Goal: Information Seeking & Learning: Learn about a topic

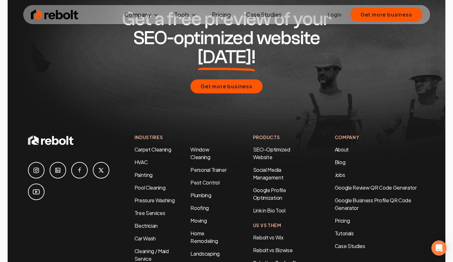
scroll to position [2997, 0]
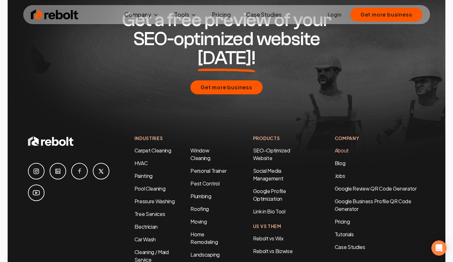
click at [342, 147] on link "About" at bounding box center [342, 150] width 14 height 7
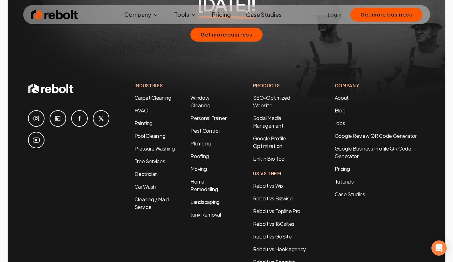
scroll to position [2067, 0]
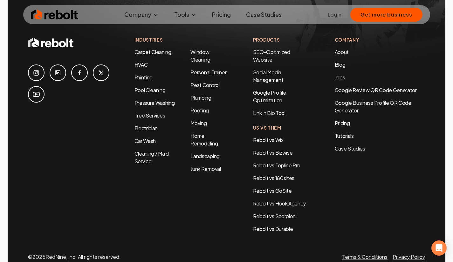
click at [58, 69] on icon at bounding box center [58, 73] width 8 height 8
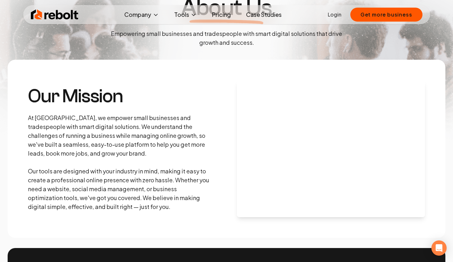
scroll to position [0, 0]
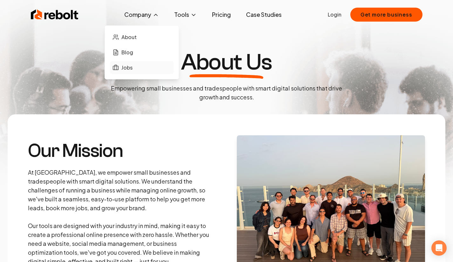
click at [126, 66] on span "Jobs" at bounding box center [126, 68] width 11 height 8
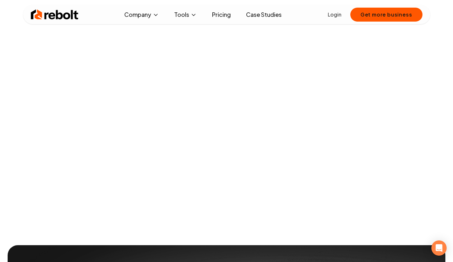
scroll to position [129, 0]
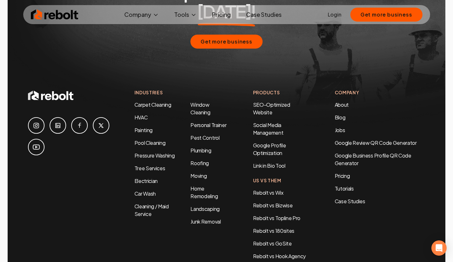
scroll to position [3103, 0]
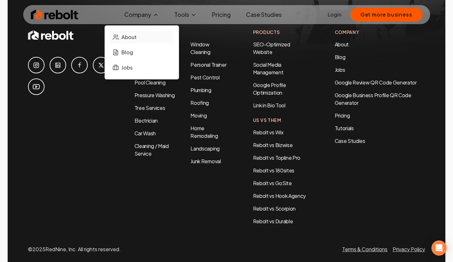
click at [129, 36] on span "About" at bounding box center [128, 37] width 15 height 8
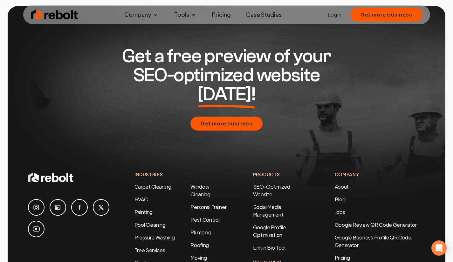
scroll to position [1980, 0]
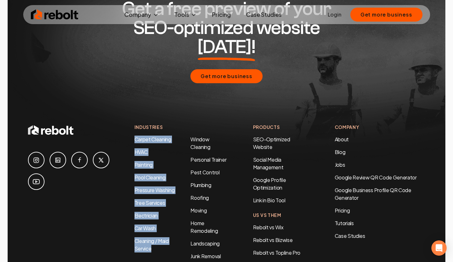
drag, startPoint x: 129, startPoint y: 111, endPoint x: 165, endPoint y: 225, distance: 119.5
click at [165, 225] on div "Industries Carpet Cleaning HVAC Painting Pool Cleaning Pressure Washing Tree Se…" at bounding box center [226, 222] width 397 height 196
click at [154, 238] on div "Industries Carpet Cleaning HVAC Painting Pool Cleaning Pressure Washing Tree Se…" at bounding box center [180, 222] width 93 height 196
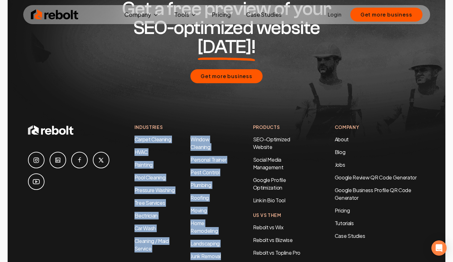
drag, startPoint x: 131, startPoint y: 111, endPoint x: 229, endPoint y: 244, distance: 165.3
click at [229, 244] on div "Industries Carpet Cleaning HVAC Painting Pool Cleaning Pressure Washing Tree Se…" at bounding box center [226, 222] width 397 height 196
copy div "Carpet Cleaning HVAC Painting Pool Cleaning Pressure Washing Tree Services Elec…"
